Goal: Navigation & Orientation: Find specific page/section

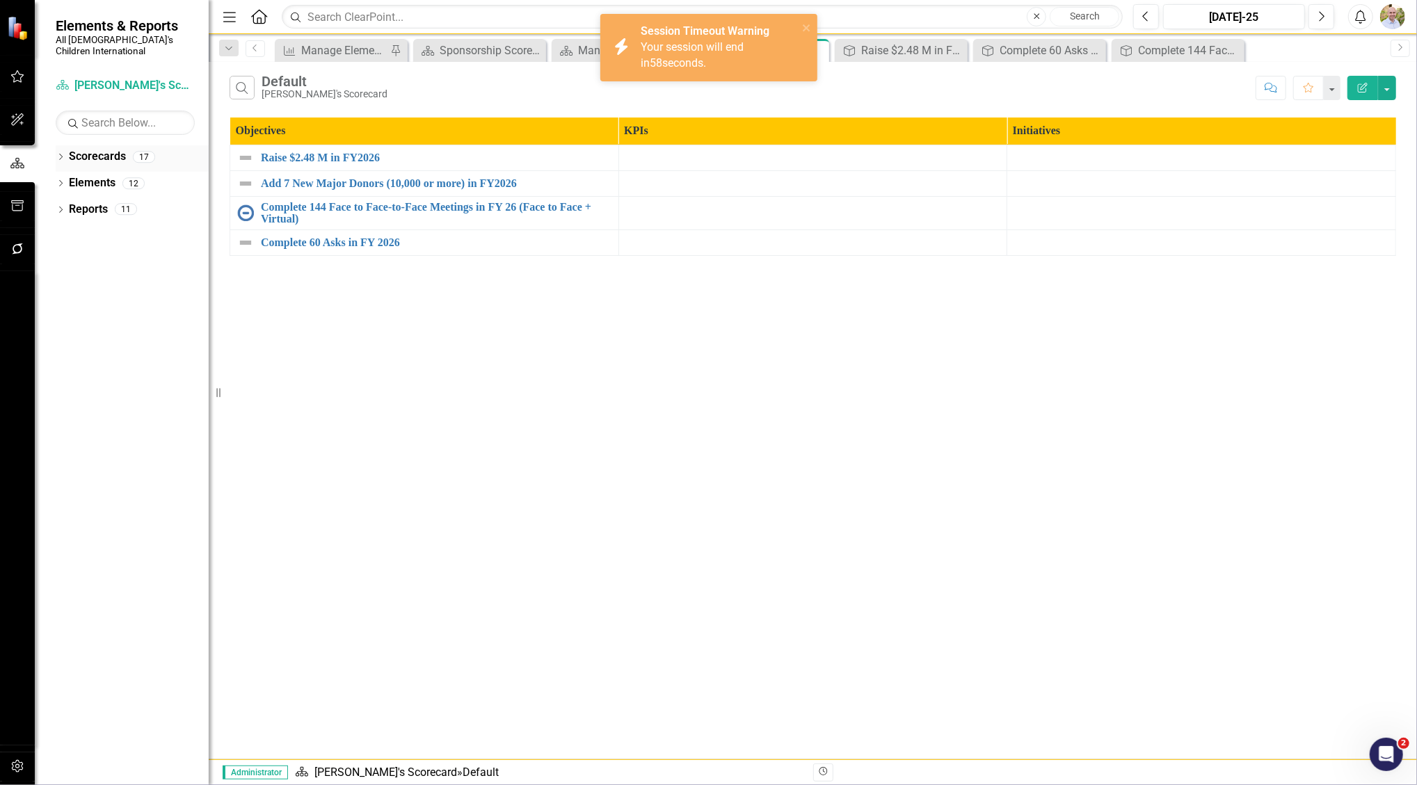
click at [59, 153] on div "Dropdown" at bounding box center [61, 159] width 10 height 12
click at [74, 177] on div "Dropdown" at bounding box center [70, 183] width 14 height 12
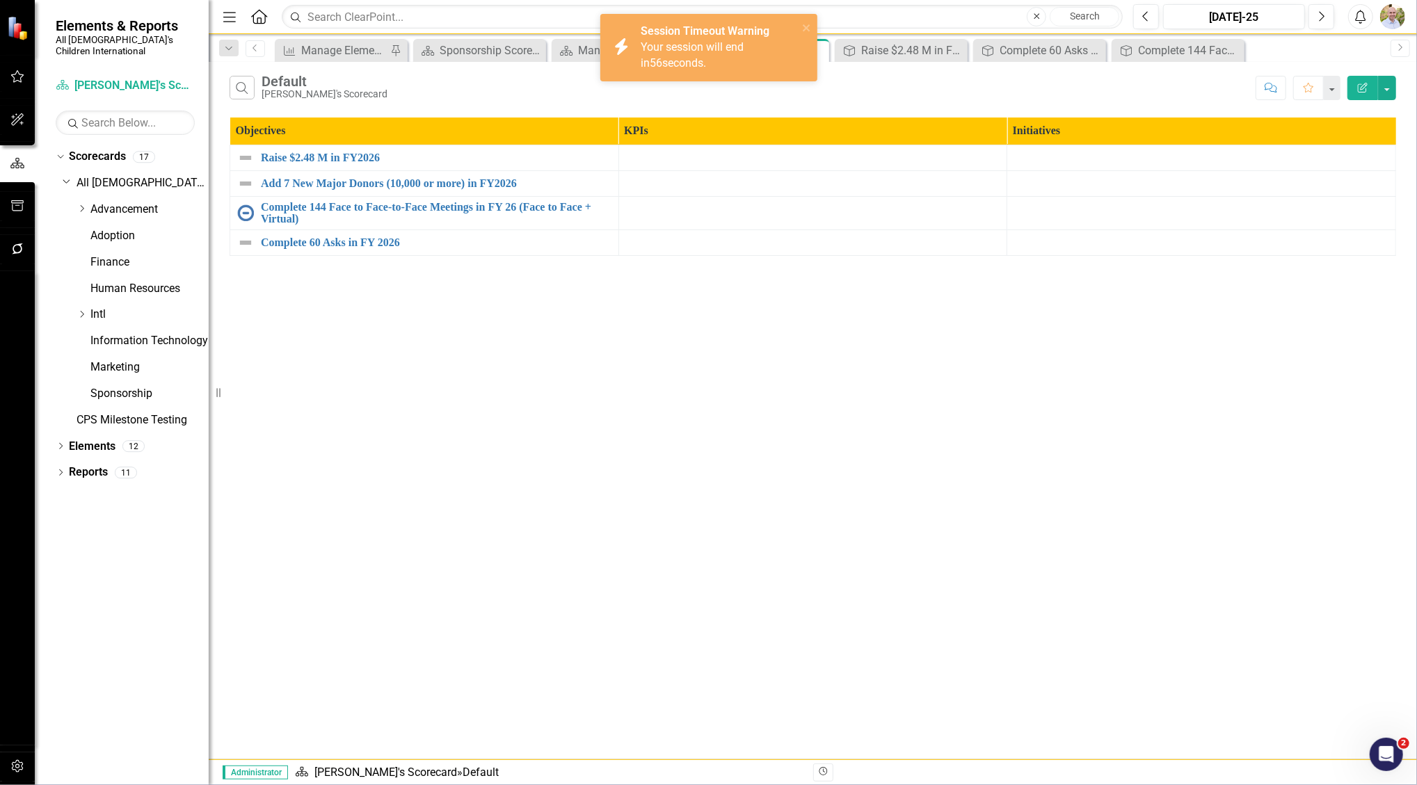
click at [74, 202] on div "Dropdown Advancement" at bounding box center [136, 211] width 146 height 26
click at [81, 205] on icon "Dropdown" at bounding box center [82, 209] width 10 height 8
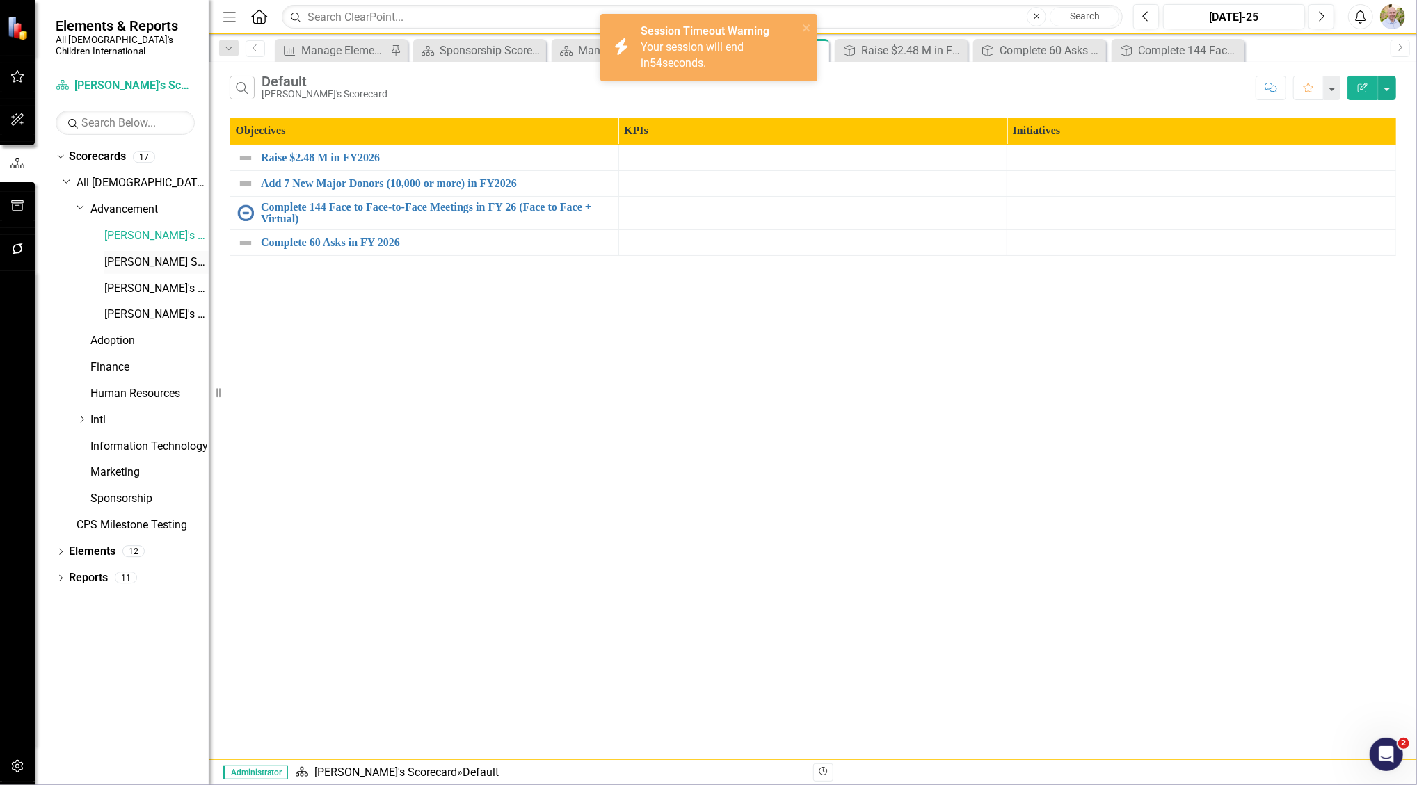
click at [109, 251] on div "[PERSON_NAME] Scorecard" at bounding box center [156, 262] width 104 height 23
click at [113, 255] on link "[PERSON_NAME] Scorecard" at bounding box center [156, 263] width 104 height 16
